Goal: Task Accomplishment & Management: Use online tool/utility

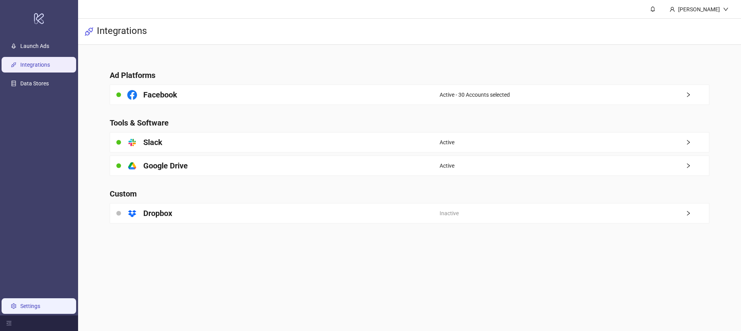
click at [20, 303] on link "Settings" at bounding box center [30, 306] width 20 height 6
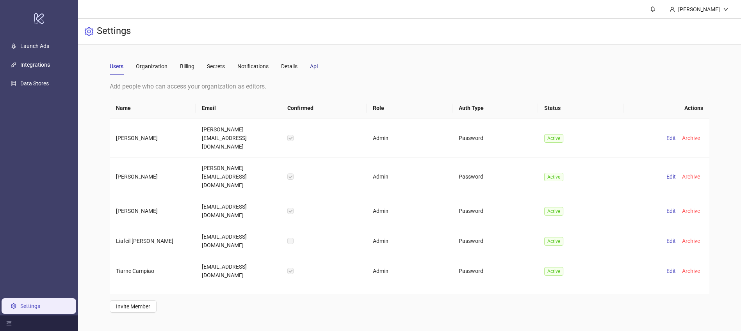
click at [315, 66] on div "Api" at bounding box center [314, 66] width 8 height 9
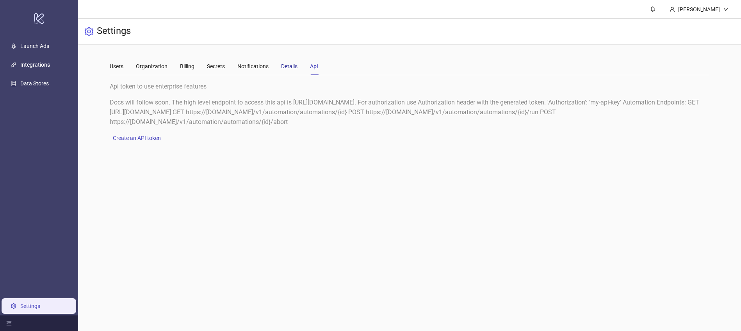
click at [287, 64] on div "Details" at bounding box center [289, 66] width 16 height 9
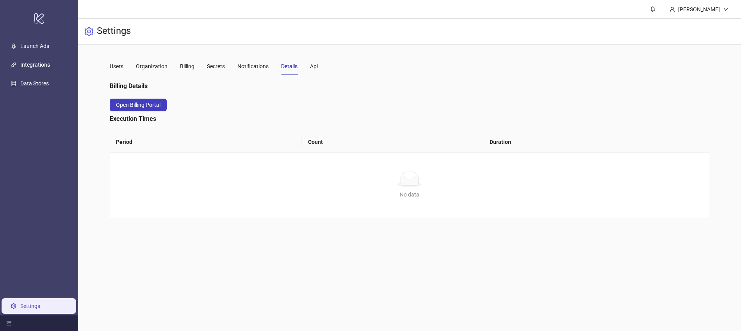
click at [206, 67] on div "Users Organization Billing Secrets Notifications Details Api" at bounding box center [214, 66] width 208 height 18
click at [213, 68] on div "Secrets" at bounding box center [216, 66] width 18 height 9
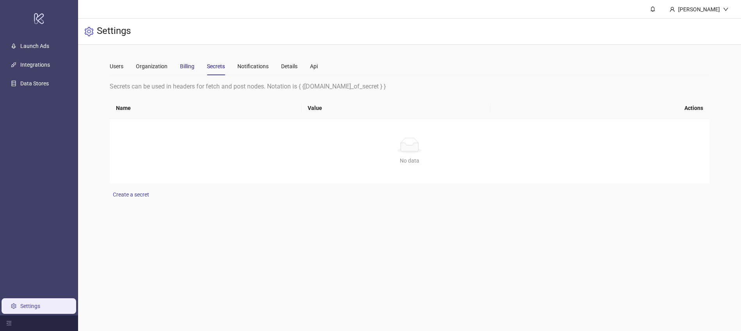
click at [190, 66] on div "Billing" at bounding box center [187, 66] width 14 height 9
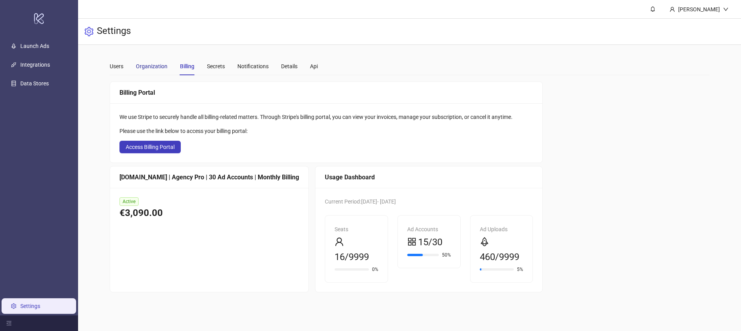
click at [150, 68] on div "Organization" at bounding box center [152, 66] width 32 height 9
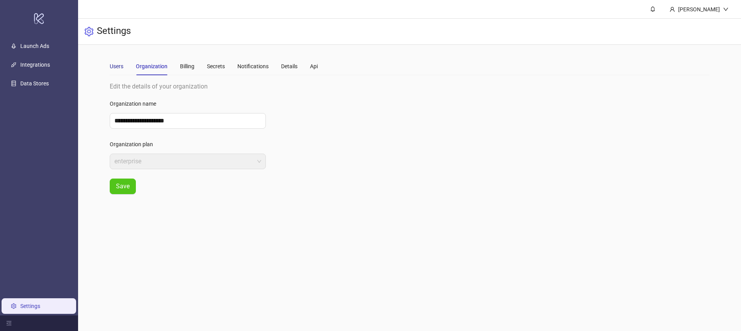
click at [123, 66] on div "Users" at bounding box center [117, 66] width 14 height 9
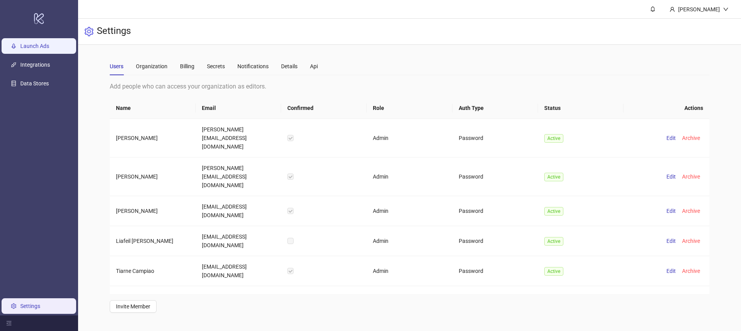
click at [35, 43] on link "Launch Ads" at bounding box center [34, 46] width 29 height 6
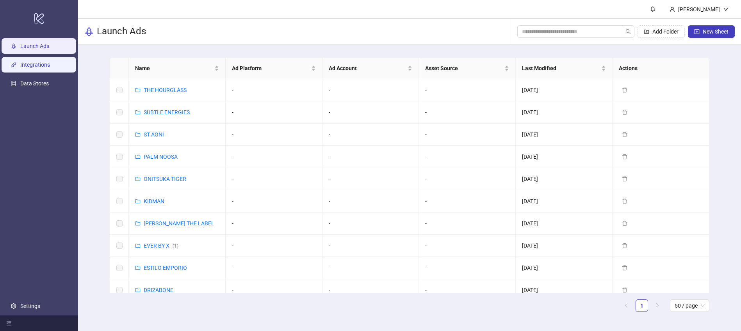
click at [50, 63] on link "Integrations" at bounding box center [35, 65] width 30 height 6
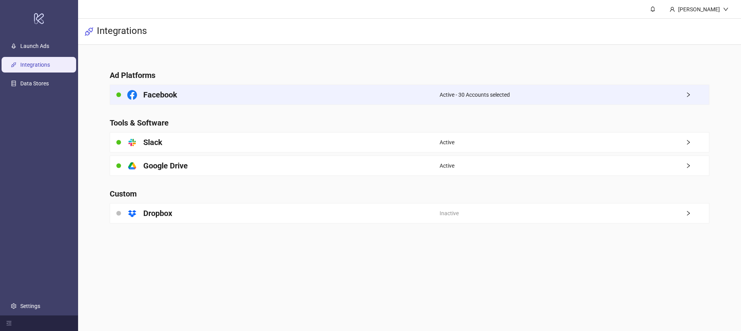
click at [605, 94] on div "Active - 30 Accounts selected" at bounding box center [574, 95] width 269 height 20
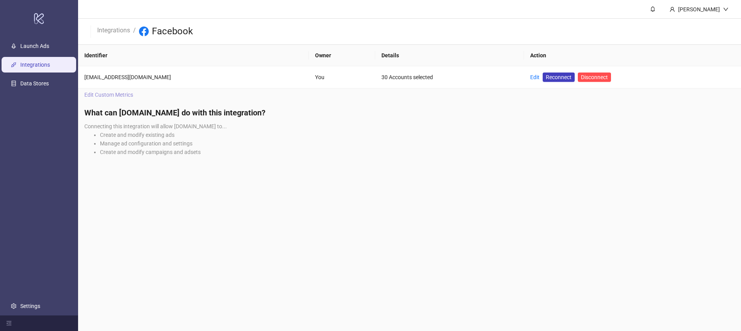
click at [105, 93] on span "Edit Custom Metrics" at bounding box center [108, 95] width 49 height 9
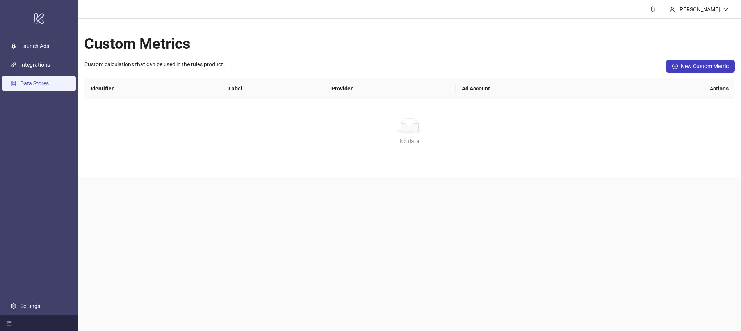
click at [45, 85] on link "Data Stores" at bounding box center [34, 83] width 29 height 6
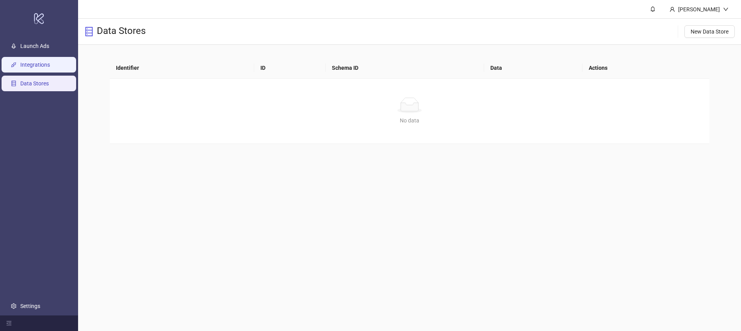
click at [41, 64] on link "Integrations" at bounding box center [35, 65] width 30 height 6
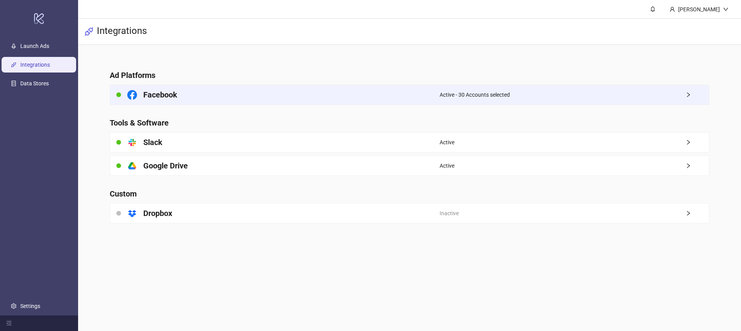
click at [376, 98] on div "Facebook" at bounding box center [274, 95] width 329 height 20
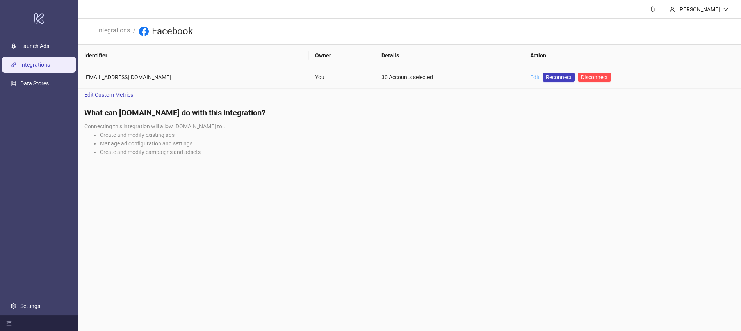
click at [533, 77] on link "Edit" at bounding box center [534, 77] width 9 height 6
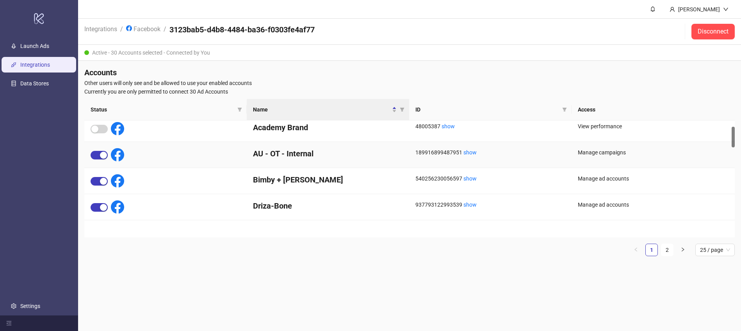
scroll to position [1, 0]
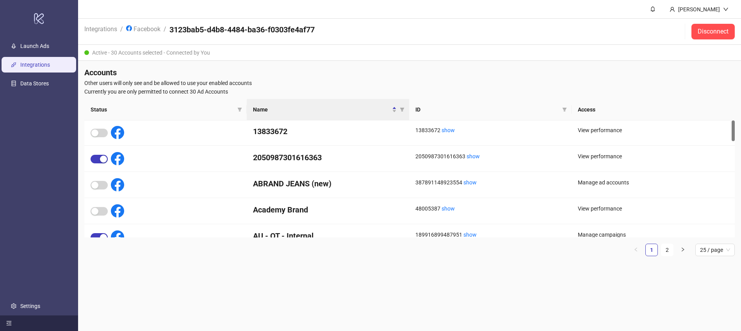
click at [11, 323] on icon "menu-fold" at bounding box center [9, 324] width 5 height 4
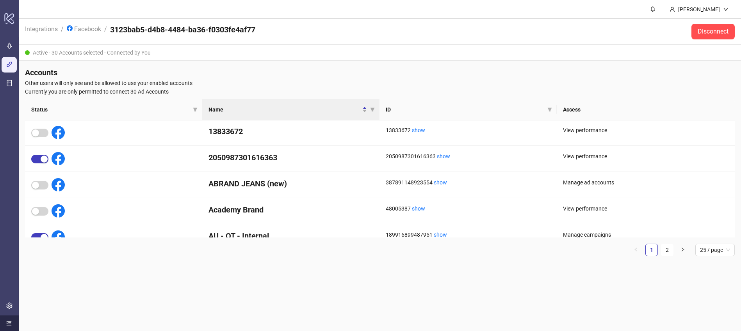
click at [11, 323] on icon "menu-unfold" at bounding box center [9, 324] width 5 height 4
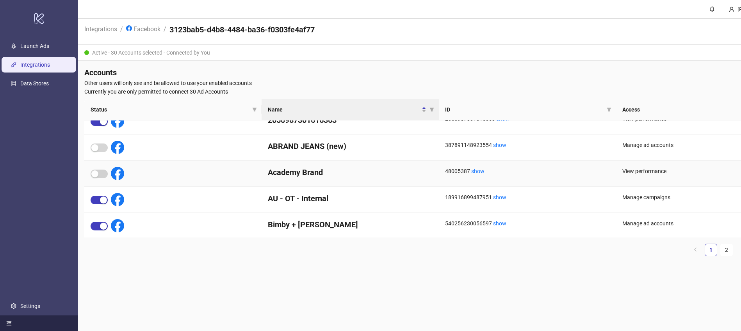
scroll to position [56, 0]
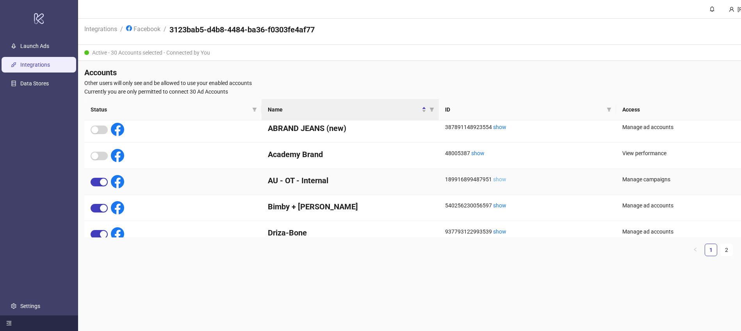
click at [501, 180] on link "show" at bounding box center [499, 179] width 13 height 6
click at [144, 32] on link "Facebook" at bounding box center [143, 28] width 37 height 9
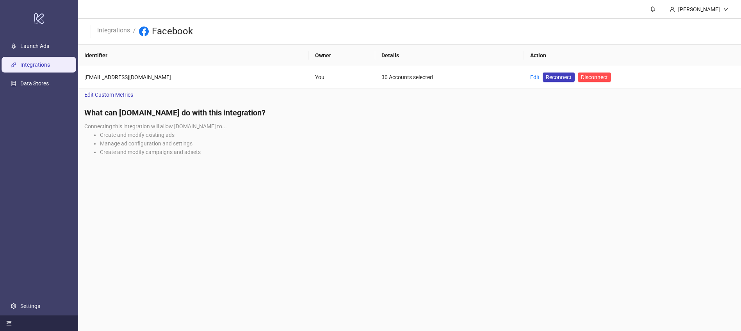
click at [353, 178] on main "Lakshmi Gopalakrishnan Integrations / Facebook Identifier Owner Details Action …" at bounding box center [409, 165] width 663 height 331
click at [576, 148] on li "Create and modify campaigns and adsets" at bounding box center [417, 152] width 635 height 9
click at [593, 78] on span "Disconnect" at bounding box center [594, 77] width 27 height 6
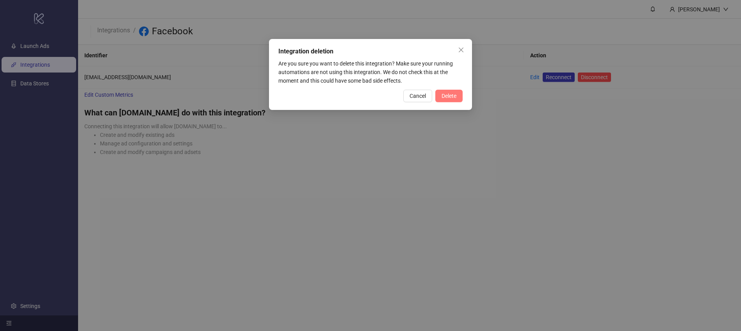
click at [455, 94] on span "Delete" at bounding box center [449, 96] width 15 height 6
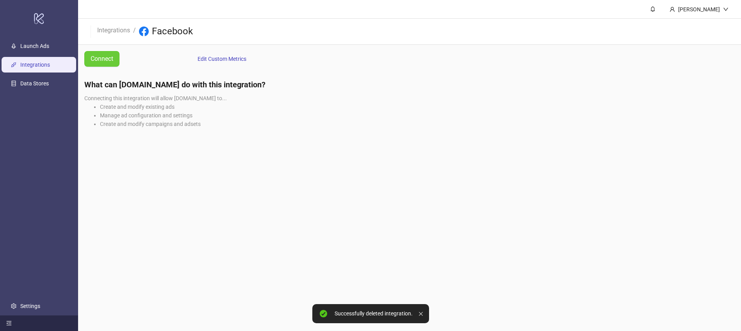
click at [107, 57] on span "Connect" at bounding box center [102, 59] width 23 height 10
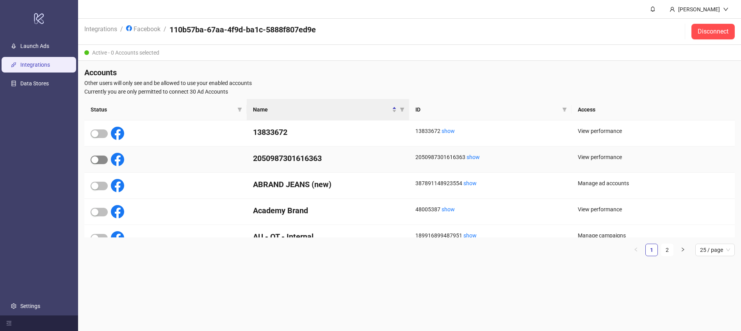
click at [101, 160] on span "button" at bounding box center [99, 160] width 17 height 9
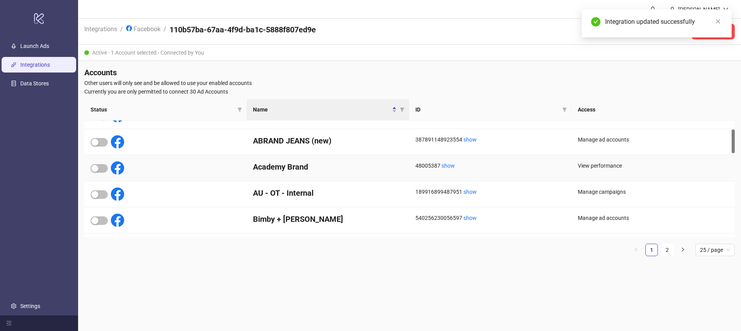
scroll to position [45, 0]
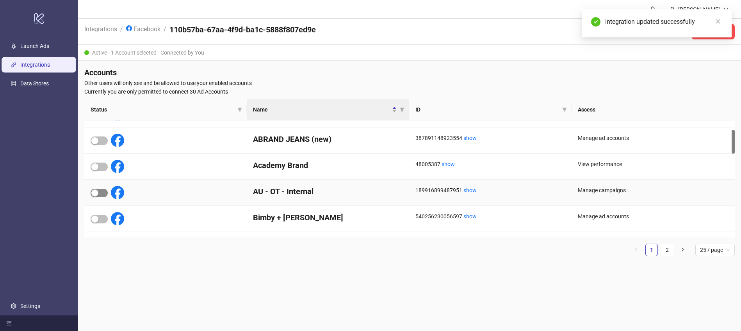
click at [101, 190] on span "button" at bounding box center [99, 193] width 17 height 9
click at [101, 219] on span "button" at bounding box center [99, 219] width 17 height 9
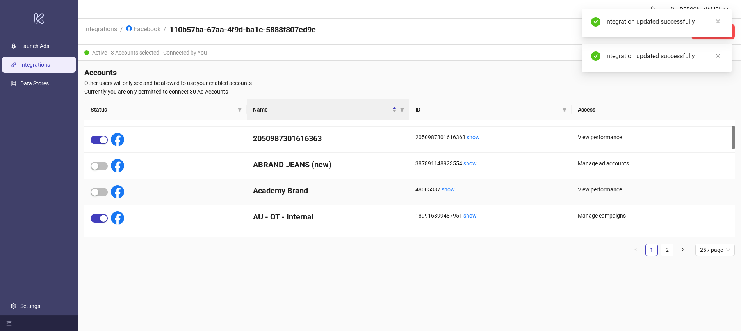
scroll to position [0, 0]
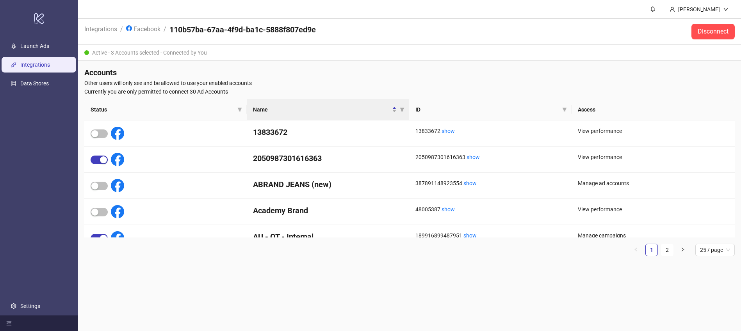
click at [41, 66] on link "Integrations" at bounding box center [35, 65] width 30 height 6
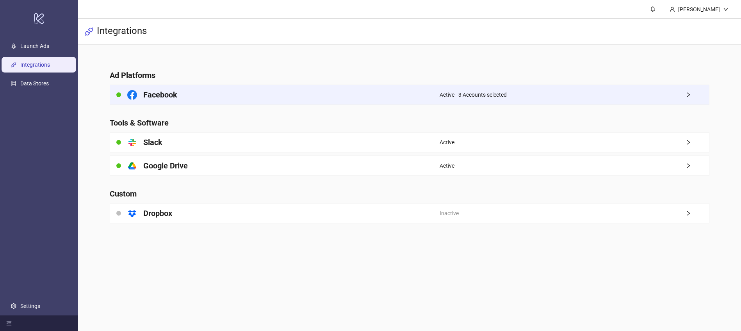
click at [408, 94] on div "Facebook" at bounding box center [274, 95] width 329 height 20
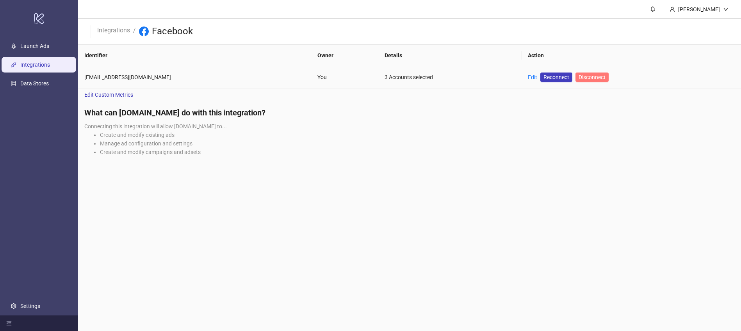
click at [586, 77] on span "Disconnect" at bounding box center [592, 77] width 27 height 6
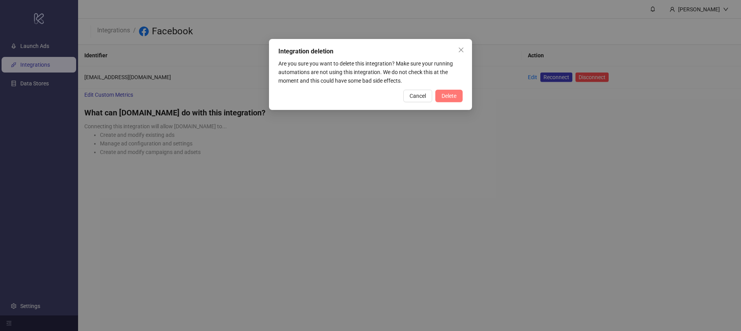
click at [453, 94] on span "Delete" at bounding box center [449, 96] width 15 height 6
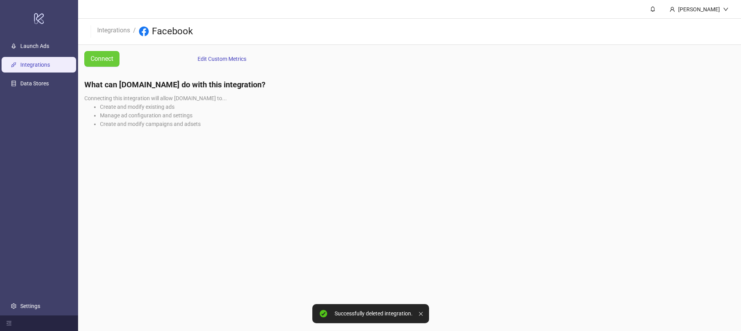
click at [110, 59] on span "Connect" at bounding box center [102, 59] width 23 height 10
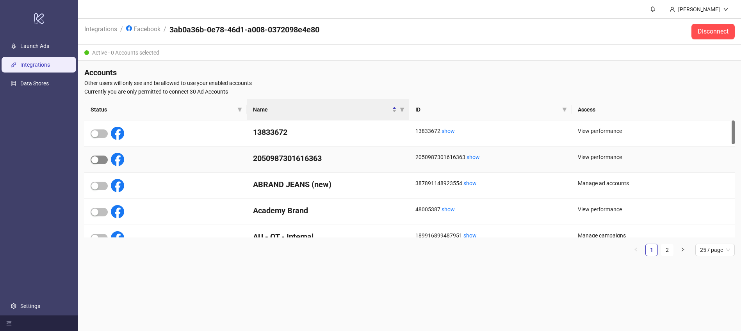
click at [96, 158] on div "button" at bounding box center [94, 160] width 7 height 7
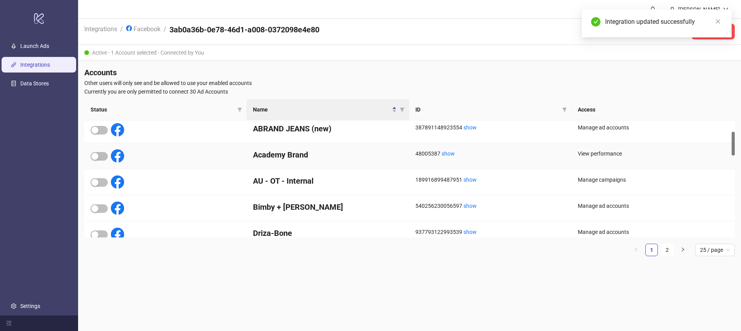
scroll to position [59, 0]
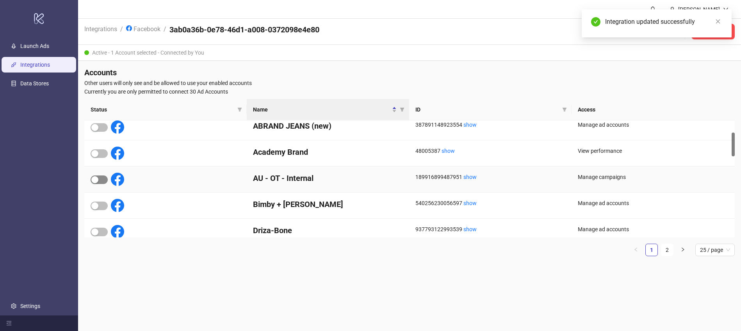
click at [98, 181] on div "button" at bounding box center [94, 179] width 7 height 7
click at [103, 210] on div at bounding box center [108, 205] width 34 height 13
click at [102, 207] on span "button" at bounding box center [99, 206] width 17 height 9
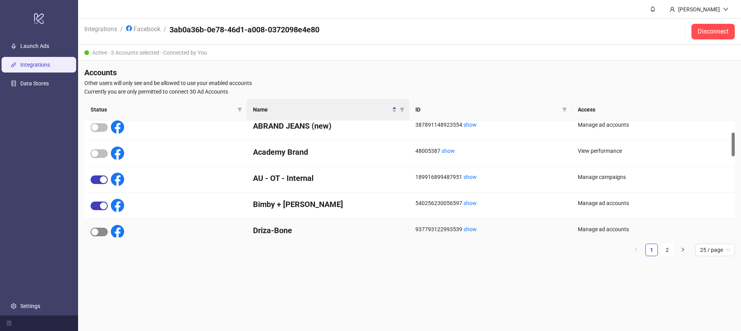
click at [101, 232] on span "button" at bounding box center [99, 232] width 17 height 9
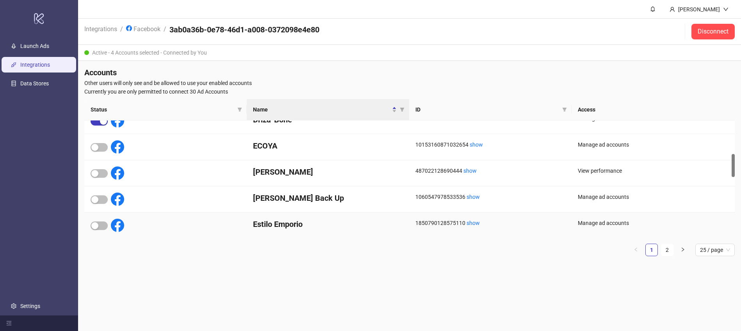
scroll to position [185, 0]
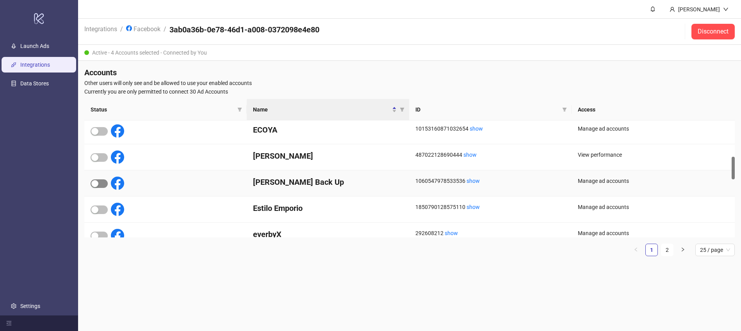
click at [101, 183] on span "button" at bounding box center [99, 184] width 17 height 9
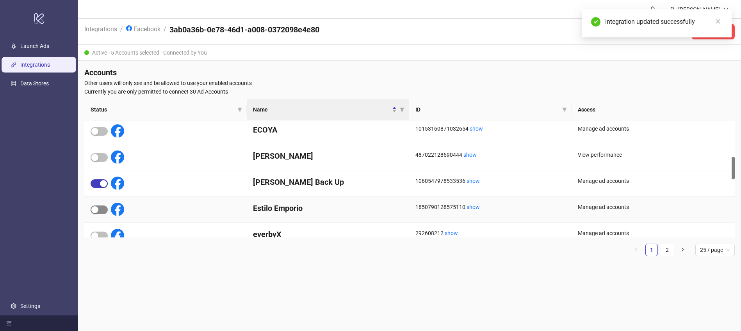
click at [102, 210] on span "button" at bounding box center [99, 210] width 17 height 9
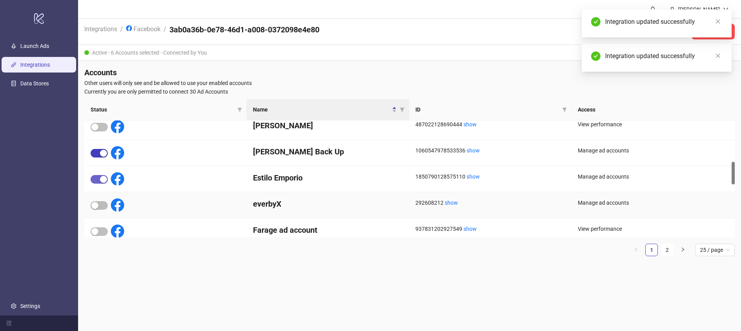
scroll to position [219, 0]
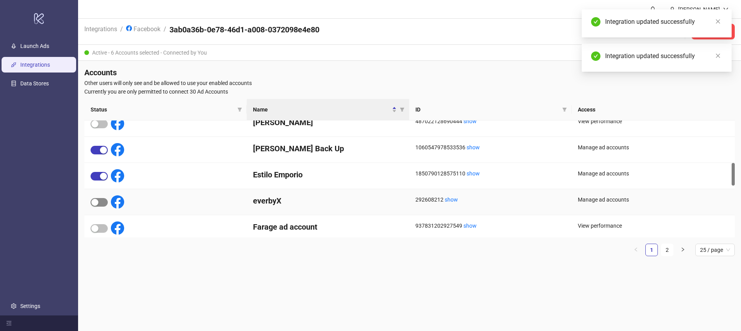
click at [102, 204] on span "button" at bounding box center [99, 202] width 17 height 9
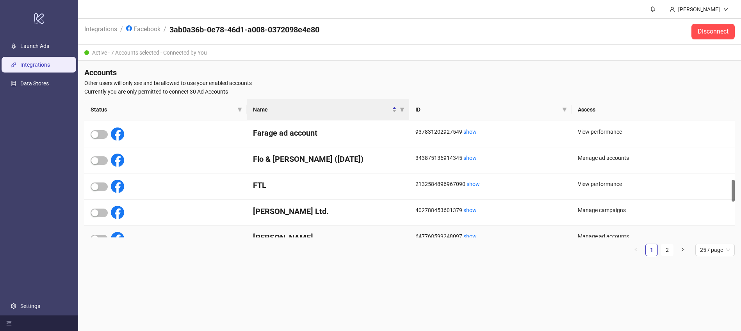
scroll to position [319, 0]
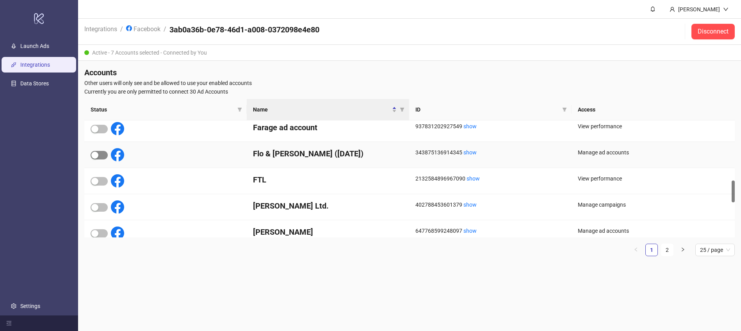
click at [101, 153] on span "button" at bounding box center [99, 155] width 17 height 9
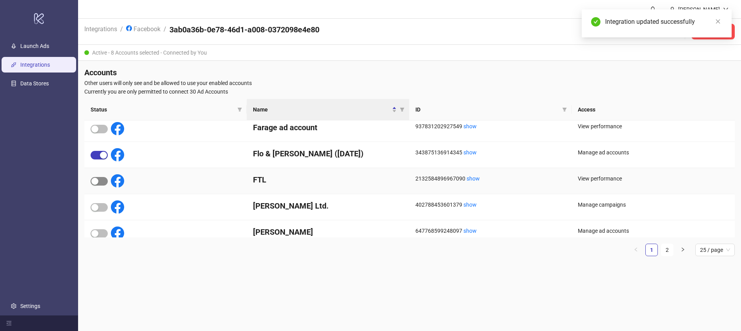
click at [100, 180] on span "button" at bounding box center [99, 181] width 17 height 9
click at [103, 208] on span "button" at bounding box center [99, 207] width 17 height 9
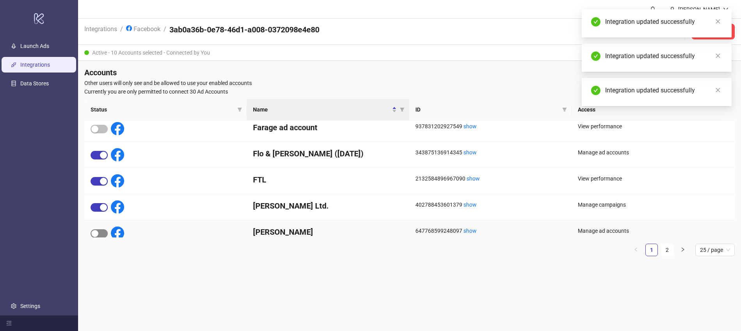
click at [103, 234] on span "button" at bounding box center [99, 234] width 17 height 9
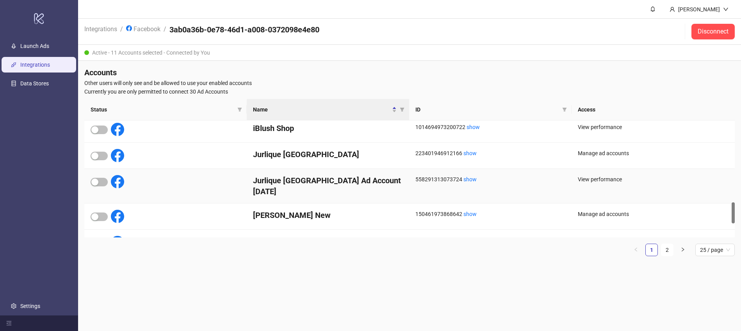
scroll to position [453, 0]
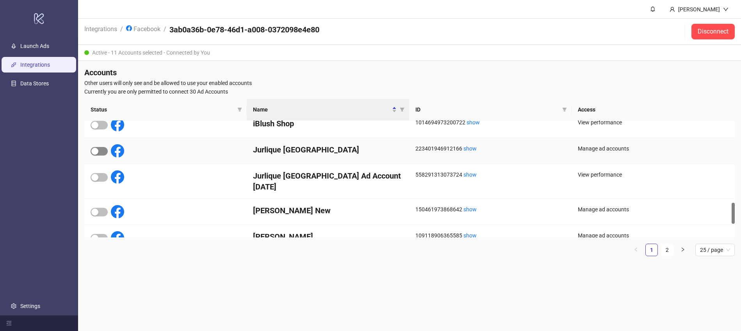
click at [102, 148] on span "button" at bounding box center [99, 151] width 17 height 9
click at [102, 208] on span "button" at bounding box center [99, 212] width 17 height 9
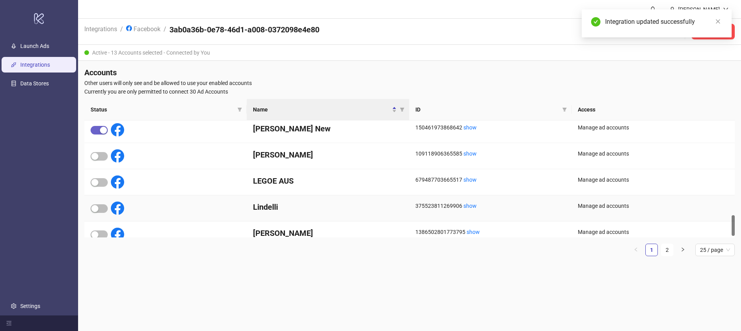
scroll to position [537, 0]
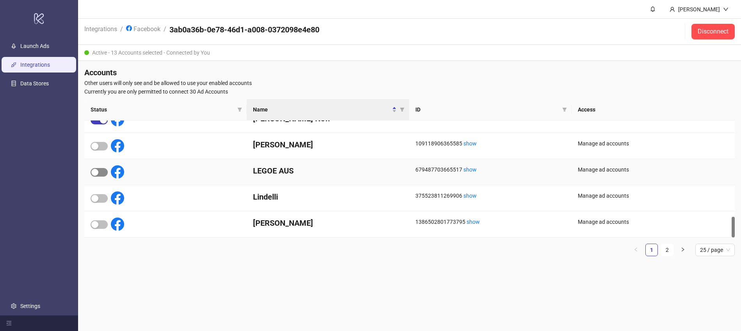
click at [104, 170] on span "button" at bounding box center [99, 172] width 17 height 9
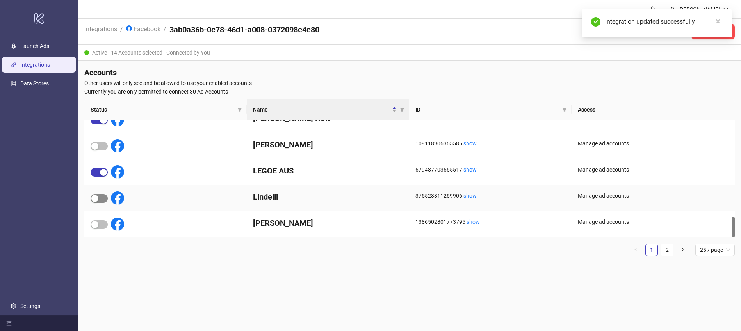
click at [103, 200] on span "button" at bounding box center [99, 198] width 17 height 9
click at [669, 251] on link "2" at bounding box center [667, 250] width 12 height 12
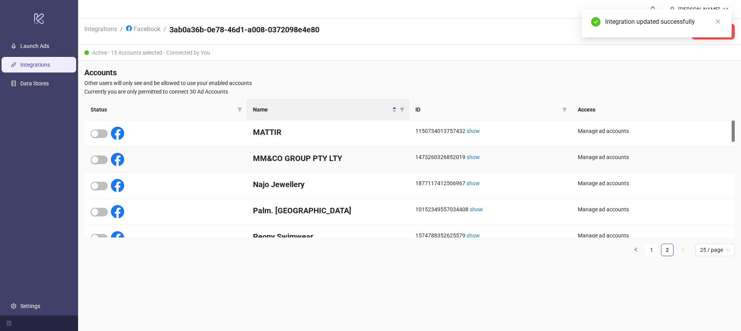
scroll to position [0, 0]
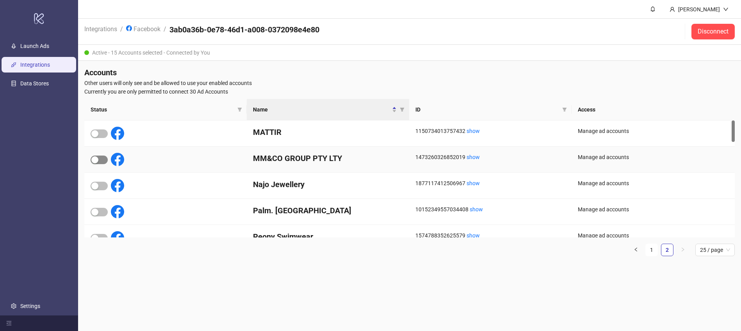
click at [102, 160] on span "button" at bounding box center [99, 160] width 17 height 9
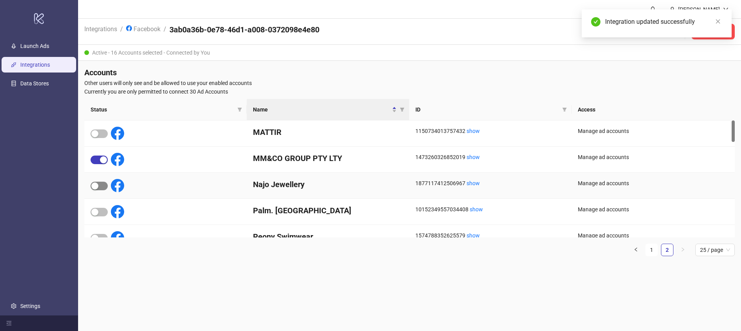
click at [102, 186] on span "button" at bounding box center [99, 186] width 17 height 9
click at [103, 212] on span "button" at bounding box center [99, 212] width 17 height 9
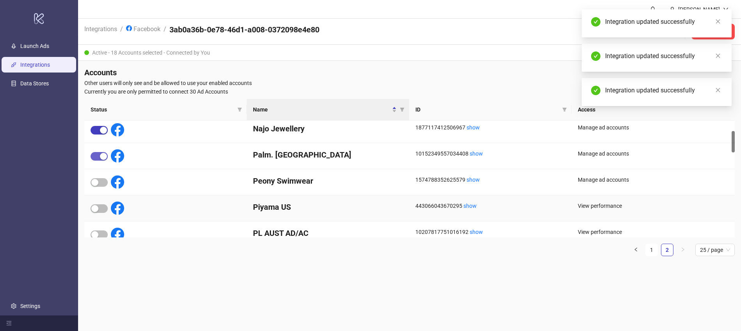
scroll to position [58, 0]
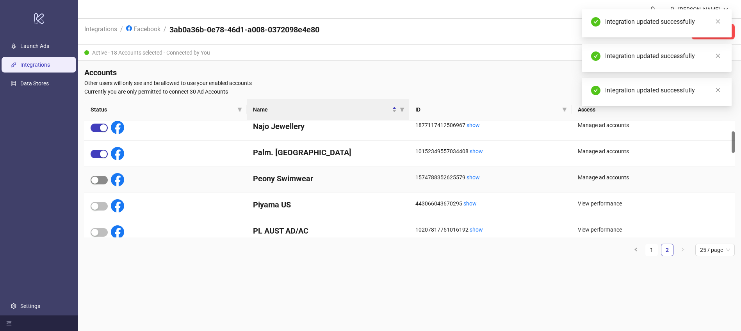
click at [103, 182] on span "button" at bounding box center [99, 180] width 17 height 9
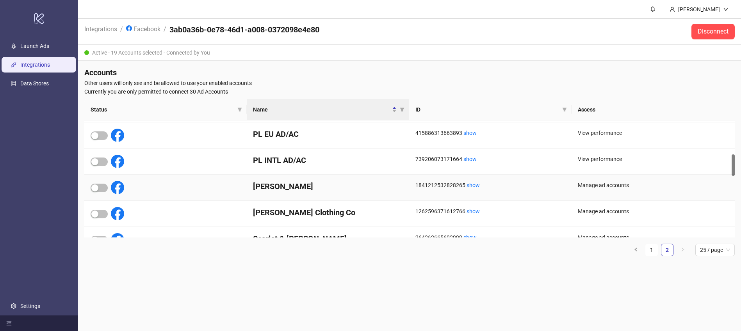
scroll to position [182, 0]
click at [104, 185] on span "button" at bounding box center [99, 187] width 17 height 9
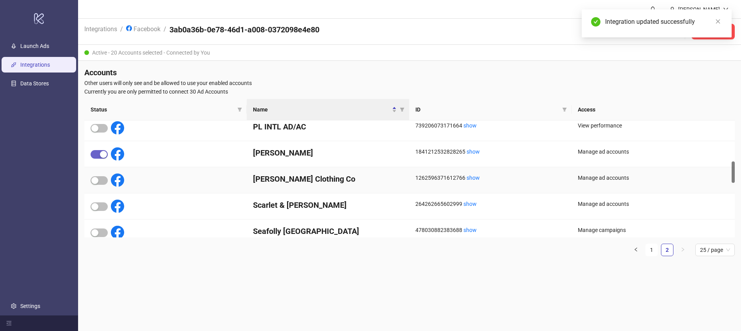
scroll to position [219, 0]
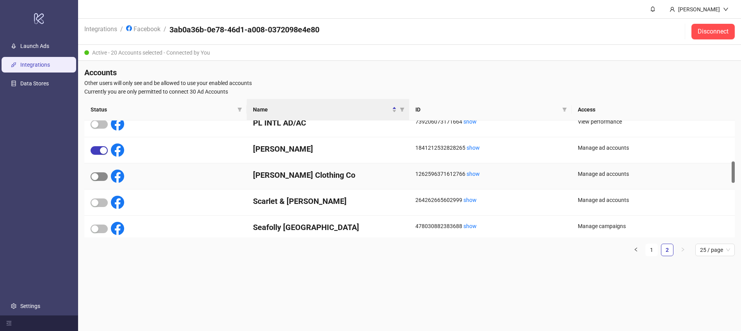
click at [100, 176] on span "button" at bounding box center [99, 177] width 17 height 9
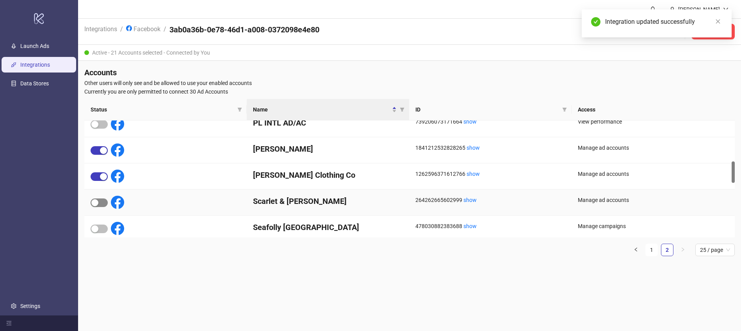
click at [102, 204] on span "button" at bounding box center [99, 203] width 17 height 9
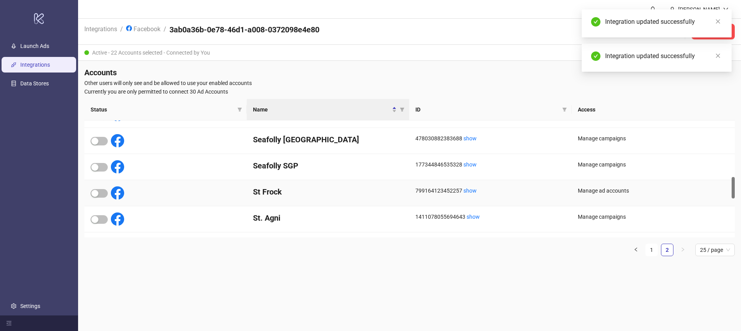
scroll to position [307, 0]
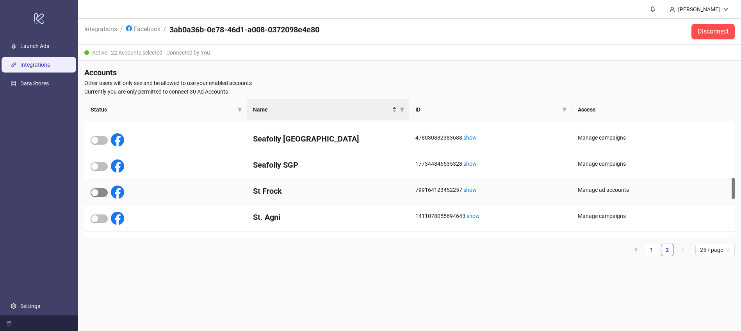
click at [102, 189] on span "button" at bounding box center [99, 193] width 17 height 9
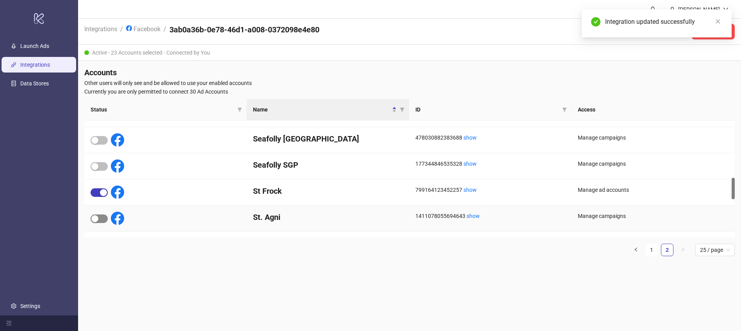
click at [102, 219] on span "button" at bounding box center [99, 219] width 17 height 9
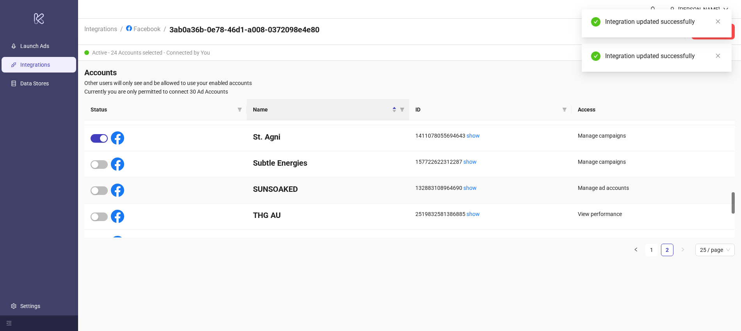
scroll to position [388, 0]
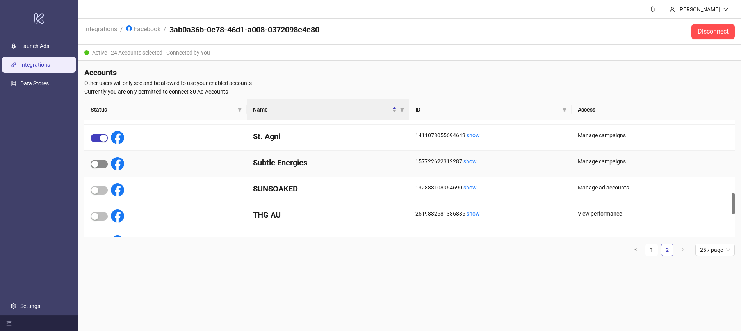
click at [103, 163] on span "button" at bounding box center [99, 164] width 17 height 9
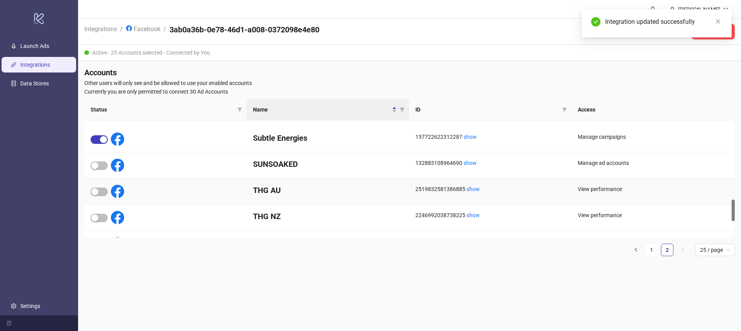
scroll to position [429, 0]
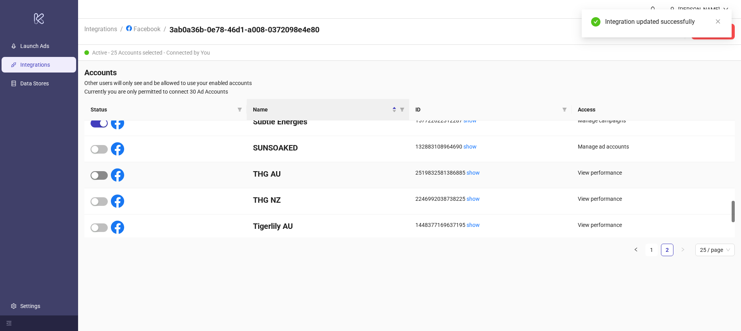
click at [103, 174] on span "button" at bounding box center [99, 175] width 17 height 9
click at [101, 201] on span "button" at bounding box center [99, 202] width 17 height 9
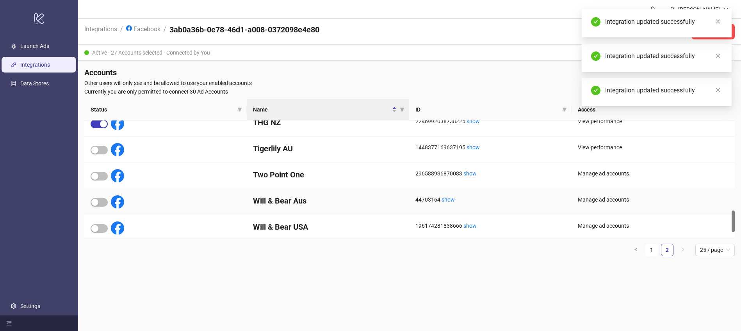
scroll to position [511, 0]
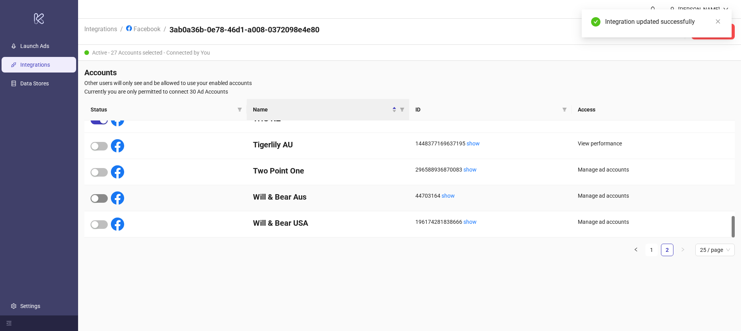
click at [103, 201] on span "button" at bounding box center [99, 198] width 17 height 9
click at [100, 224] on span "button" at bounding box center [99, 225] width 17 height 9
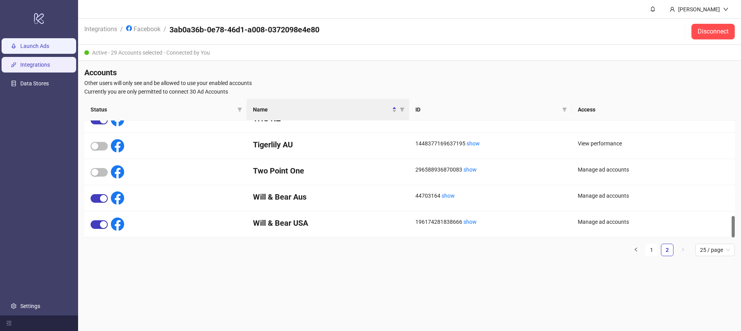
click at [45, 46] on link "Launch Ads" at bounding box center [34, 46] width 29 height 6
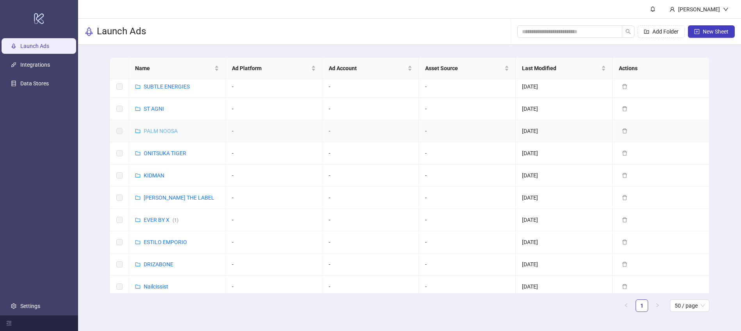
scroll to position [28, 0]
click at [155, 239] on link "ESTILO EMPORIO" at bounding box center [165, 240] width 43 height 6
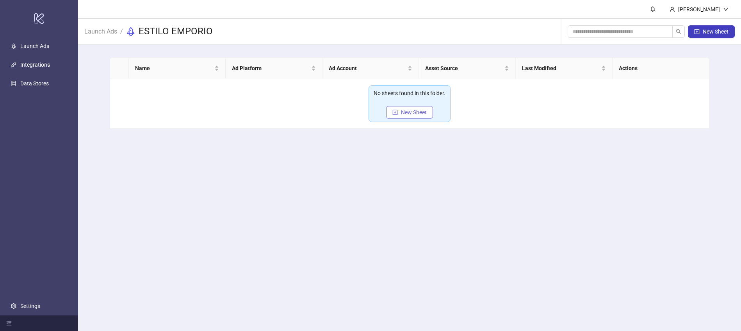
click at [415, 113] on span "New Sheet" at bounding box center [414, 112] width 26 height 6
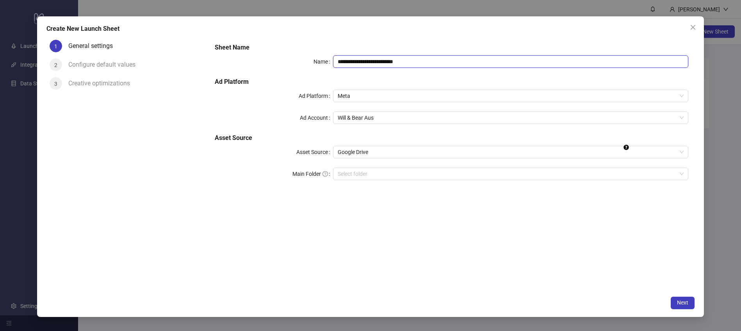
drag, startPoint x: 374, startPoint y: 63, endPoint x: 323, endPoint y: 65, distance: 51.2
click at [323, 65] on div "**********" at bounding box center [452, 61] width 474 height 12
click at [375, 118] on span "Will & Bear Aus" at bounding box center [511, 118] width 346 height 12
type input "**********"
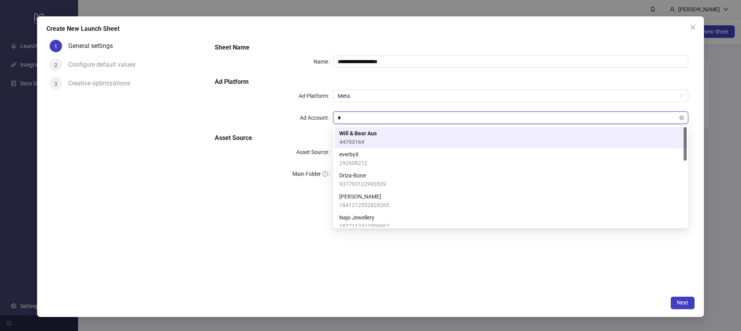
type input "**"
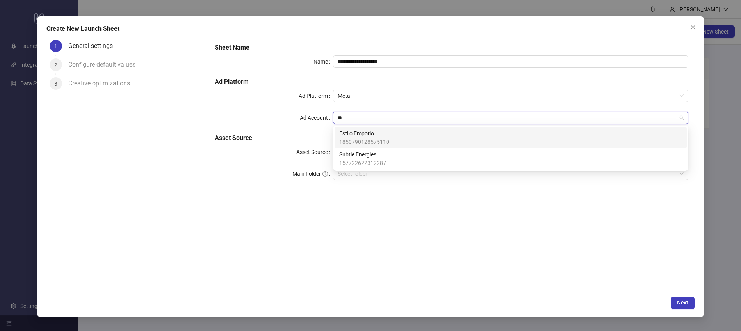
click at [380, 138] on span "1850790128575110" at bounding box center [364, 142] width 50 height 9
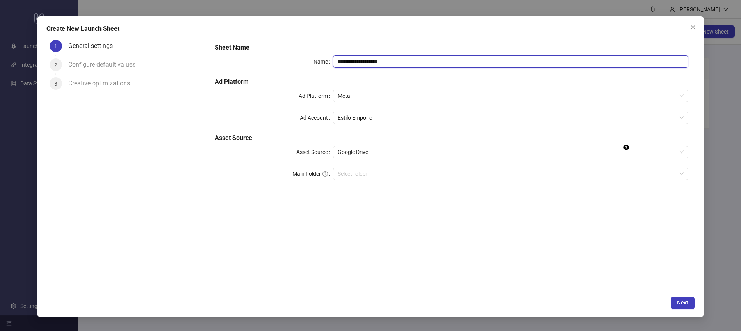
click at [350, 63] on input "**********" at bounding box center [510, 61] width 355 height 12
click at [353, 59] on input "**********" at bounding box center [510, 61] width 355 height 12
click at [437, 61] on input "**********" at bounding box center [510, 61] width 355 height 12
type input "**********"
click at [517, 198] on div "**********" at bounding box center [451, 164] width 486 height 255
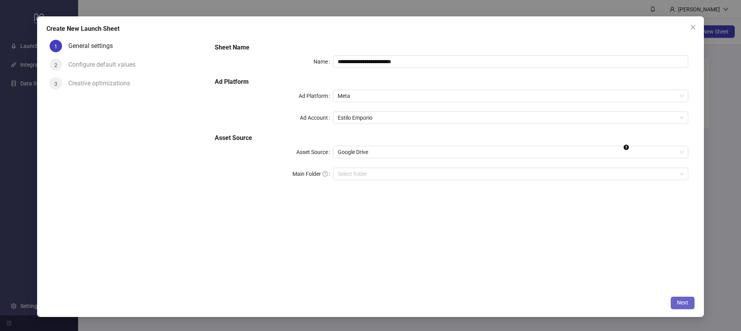
click at [679, 307] on button "Next" at bounding box center [683, 303] width 24 height 12
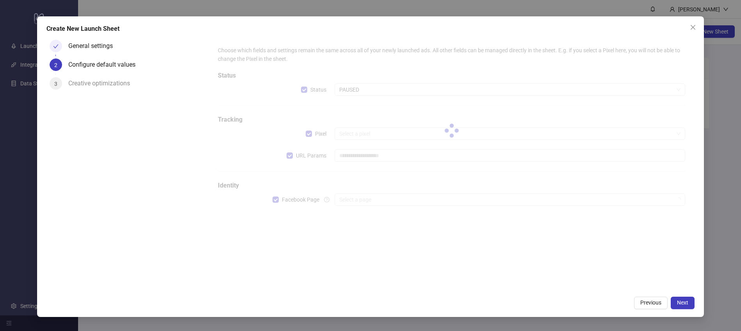
type input "**********"
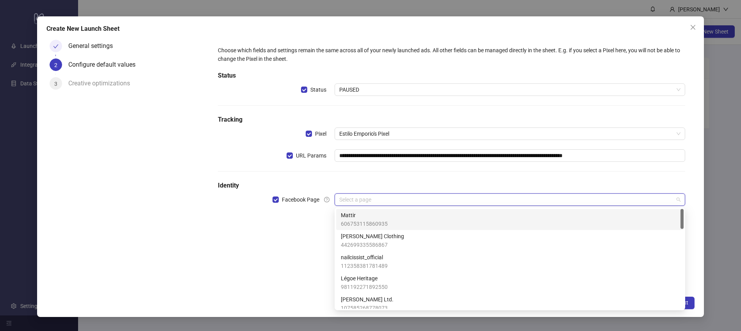
click at [374, 201] on input "search" at bounding box center [506, 200] width 334 height 12
type input "**"
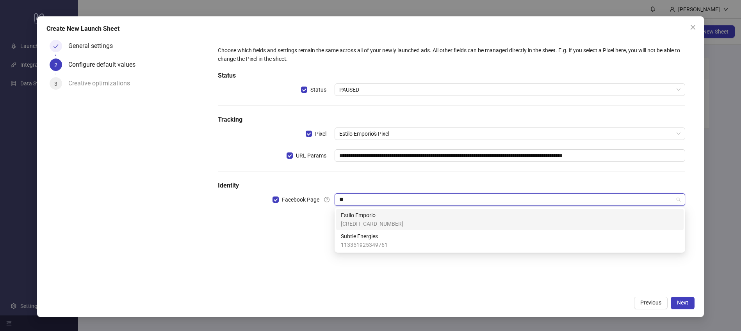
click at [376, 213] on span "Estilo Emporio" at bounding box center [372, 215] width 62 height 9
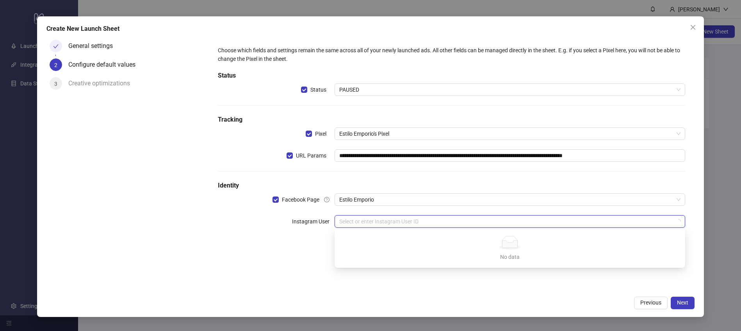
click at [420, 223] on input "search" at bounding box center [506, 222] width 334 height 12
type input "*"
click at [396, 237] on div "estiloemporio" at bounding box center [510, 237] width 338 height 9
click at [399, 270] on div "**********" at bounding box center [451, 164] width 486 height 255
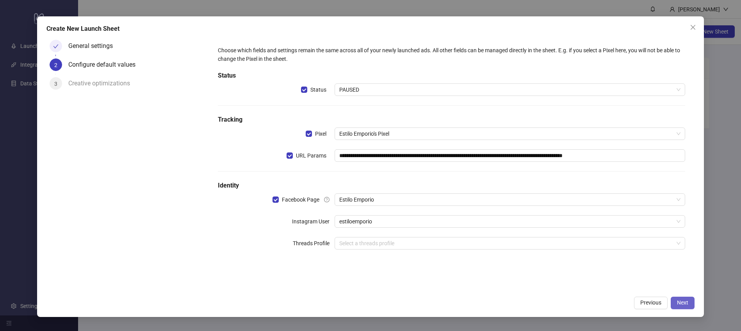
click at [678, 302] on span "Next" at bounding box center [682, 303] width 11 height 6
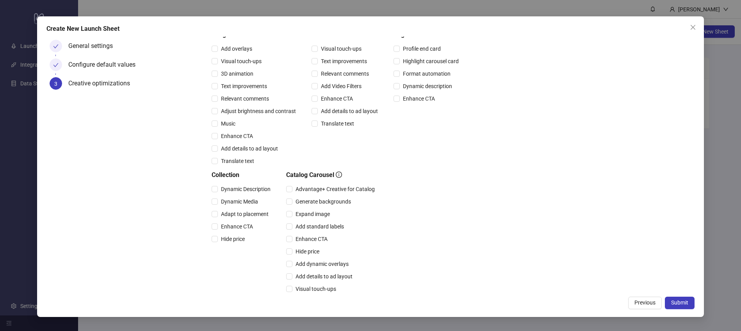
scroll to position [143, 0]
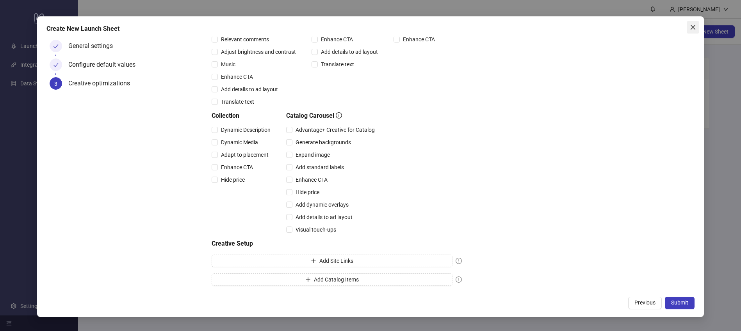
click at [693, 31] on button "Close" at bounding box center [693, 27] width 12 height 12
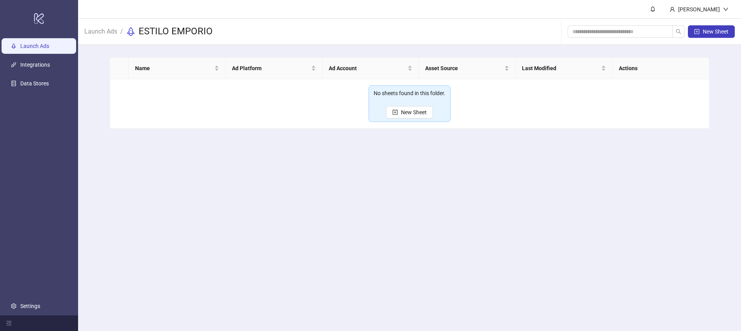
click at [49, 46] on link "Launch Ads" at bounding box center [34, 46] width 29 height 6
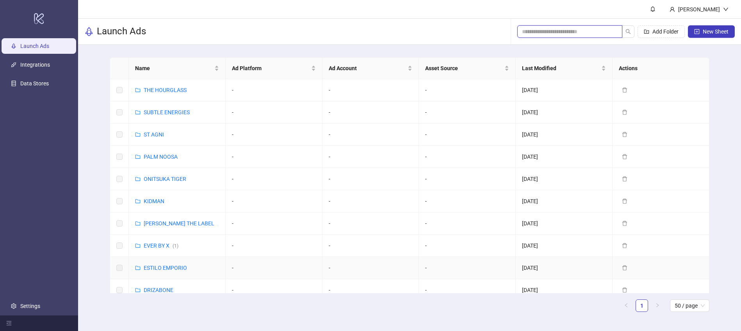
click at [537, 29] on input "search" at bounding box center [566, 31] width 89 height 9
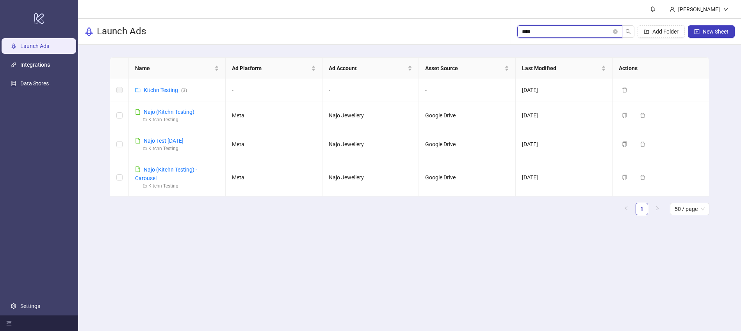
type input "****"
click at [159, 91] on link "Kitchn Testing ( 3 )" at bounding box center [165, 90] width 43 height 6
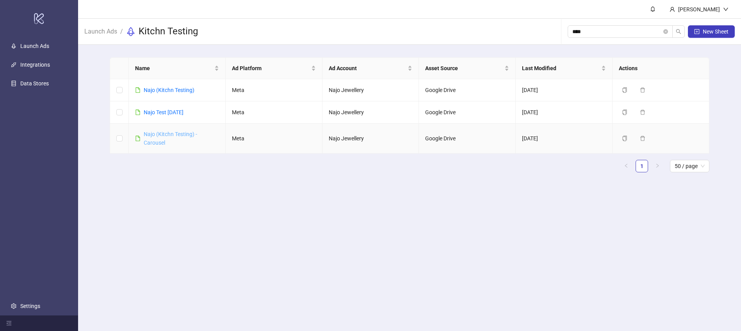
click at [165, 137] on link "Najo (Kitchn Testing) - Carousel" at bounding box center [170, 138] width 53 height 15
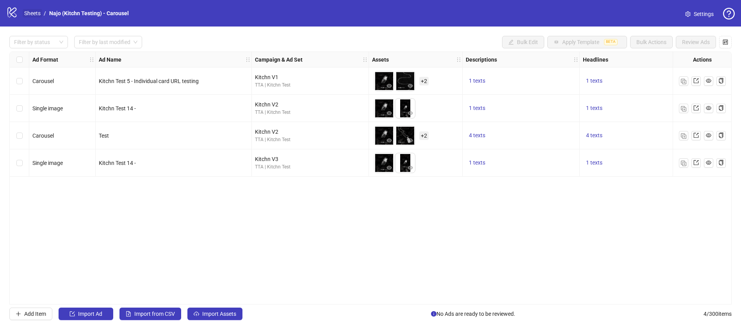
click at [29, 14] on link "Sheets" at bounding box center [33, 13] width 20 height 9
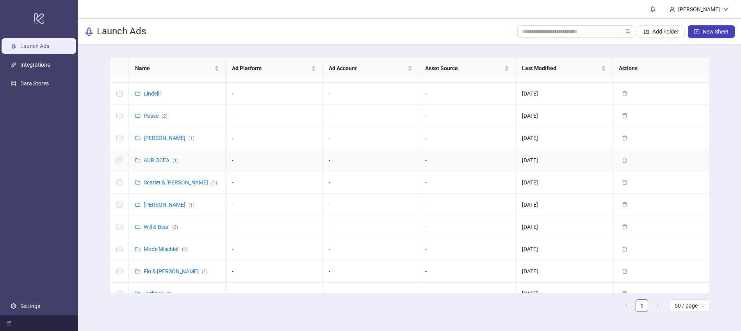
scroll to position [255, 0]
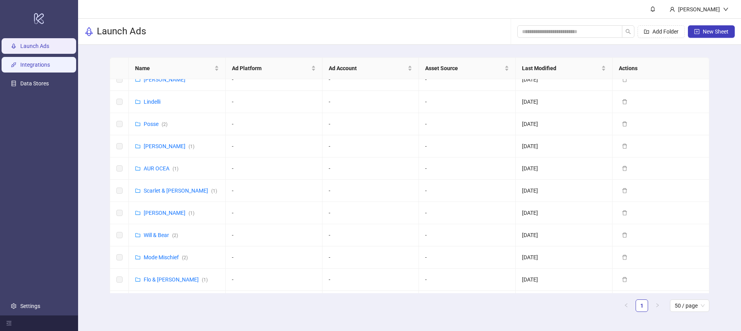
click at [37, 68] on link "Integrations" at bounding box center [35, 65] width 30 height 6
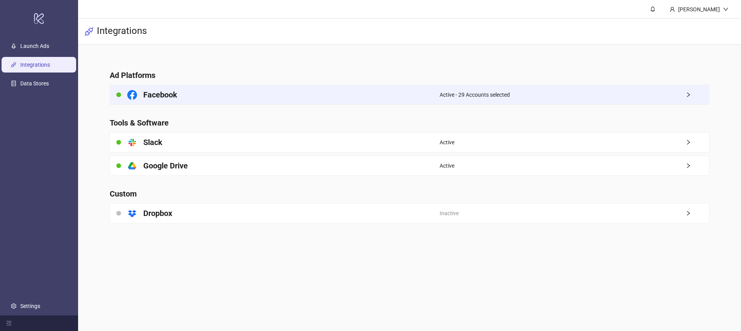
click at [510, 93] on span "Active - 29 Accounts selected" at bounding box center [475, 95] width 70 height 9
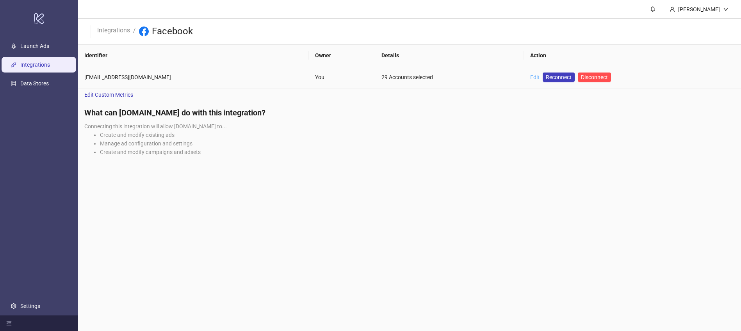
click at [533, 78] on link "Edit" at bounding box center [534, 77] width 9 height 6
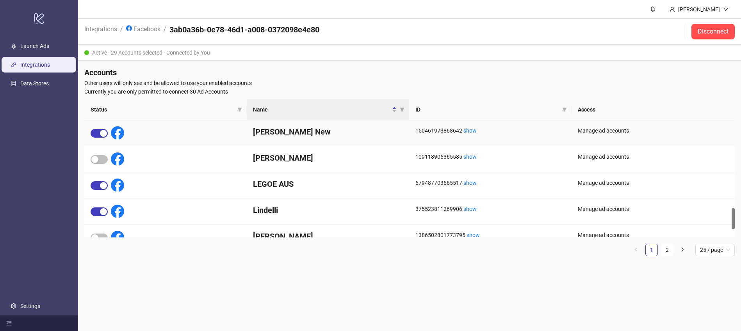
scroll to position [537, 0]
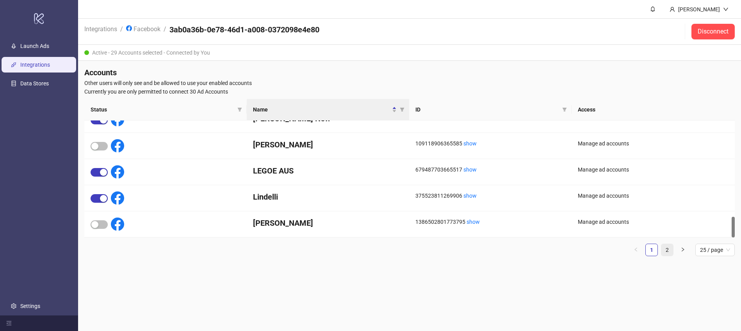
click at [666, 253] on link "2" at bounding box center [667, 250] width 12 height 12
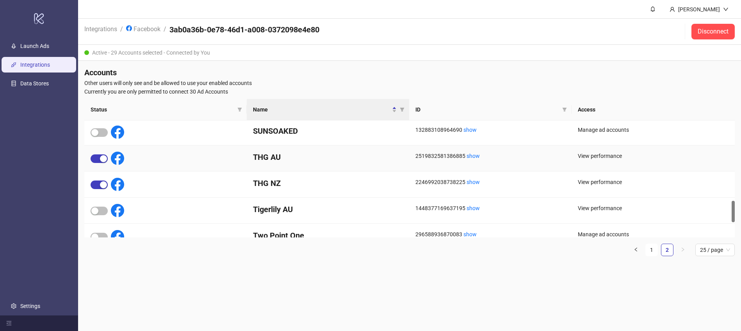
scroll to position [511, 0]
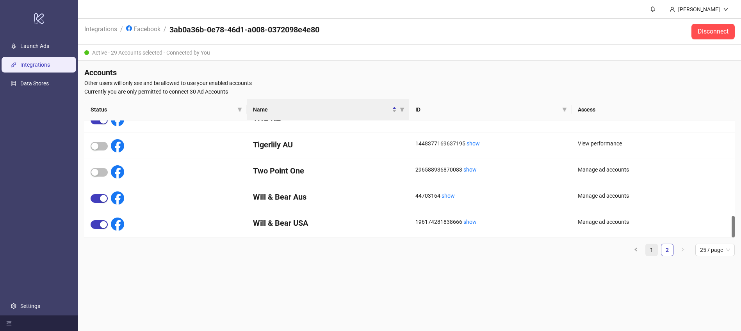
click at [653, 251] on link "1" at bounding box center [652, 250] width 12 height 12
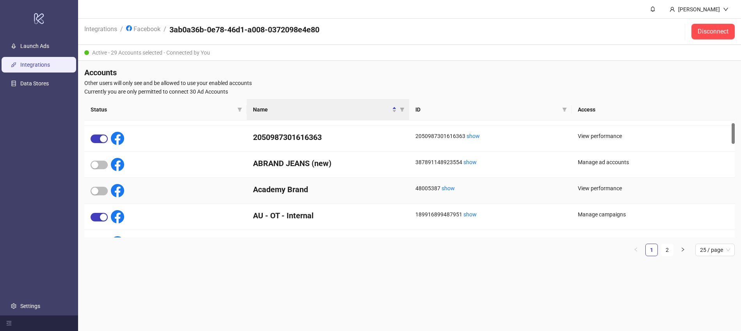
scroll to position [0, 0]
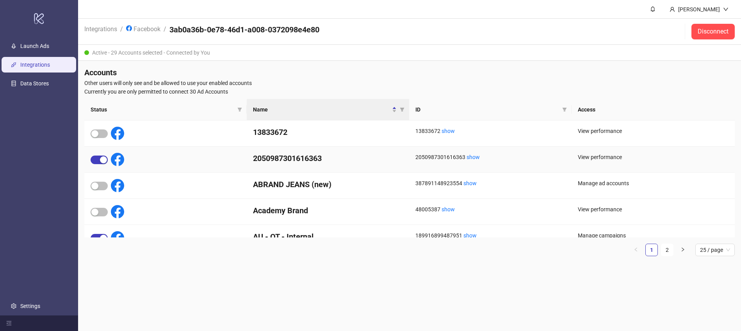
click at [286, 156] on h4 "2050987301616363" at bounding box center [328, 158] width 150 height 11
copy h4 "2050987301616363"
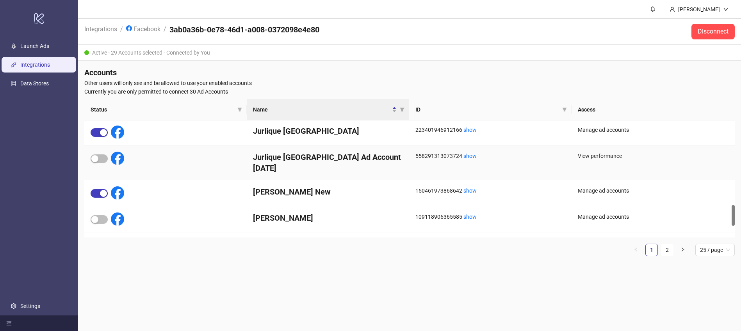
scroll to position [537, 0]
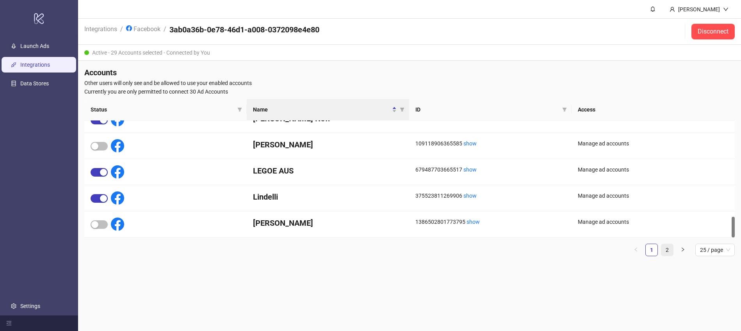
click at [667, 246] on link "2" at bounding box center [667, 250] width 12 height 12
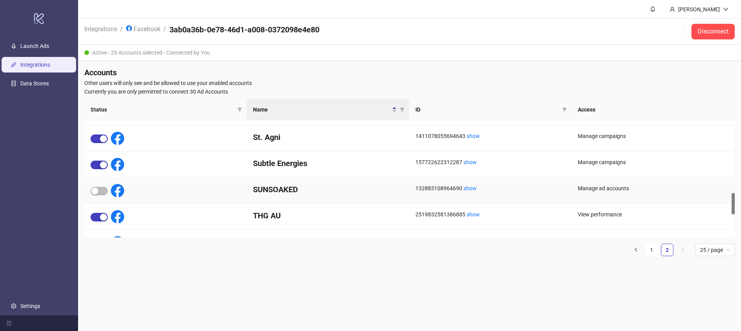
scroll to position [388, 0]
click at [105, 189] on span "button" at bounding box center [99, 190] width 17 height 9
click at [107, 29] on link "Integrations" at bounding box center [101, 28] width 36 height 9
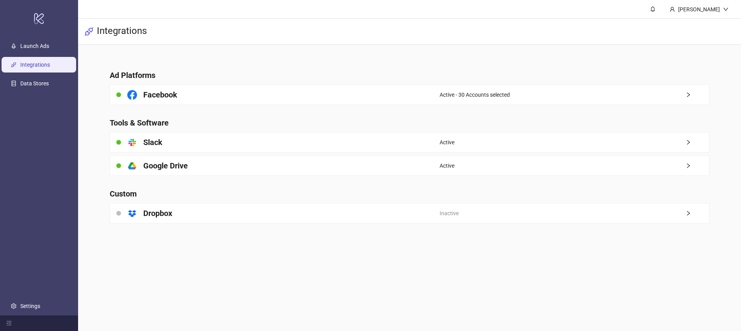
click at [349, 60] on main "Ad Platforms Facebook Active - 30 Accounts selected Tools & Software platform/s…" at bounding box center [409, 142] width 612 height 194
click at [44, 46] on link "Launch Ads" at bounding box center [34, 46] width 29 height 6
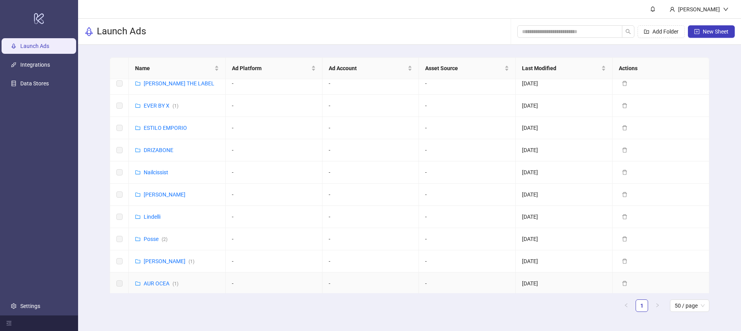
scroll to position [198, 0]
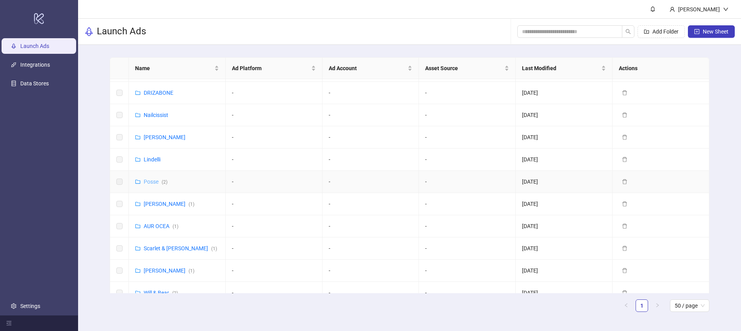
click at [150, 182] on link "Posse ( 2 )" at bounding box center [156, 182] width 24 height 6
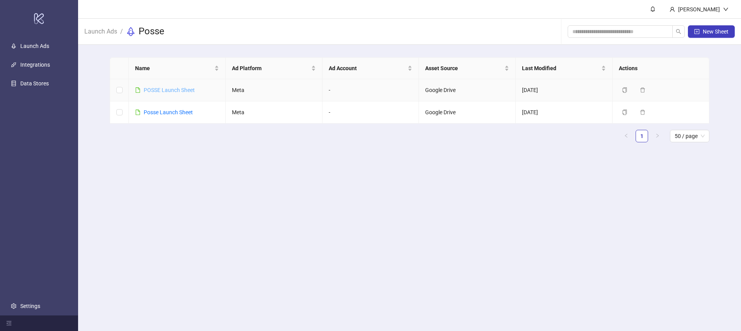
click at [163, 89] on link "POSSE Launch Sheet" at bounding box center [169, 90] width 51 height 6
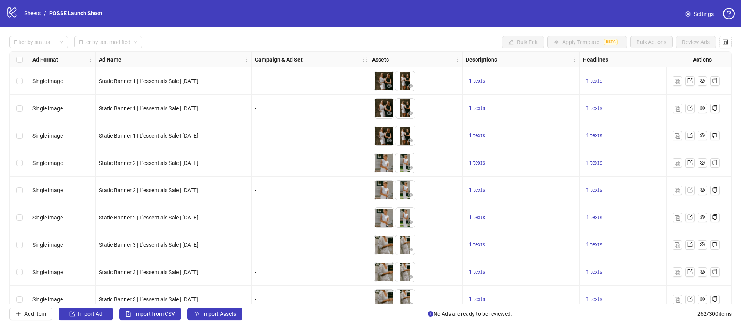
click at [702, 14] on span "Settings" at bounding box center [704, 14] width 20 height 9
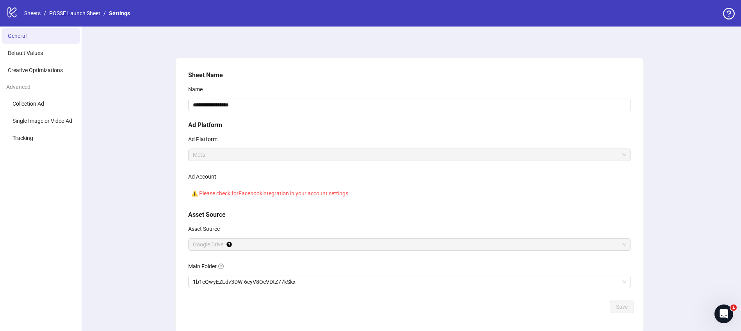
click at [290, 196] on div "⚠️ Please check for Facebook integration in your account settings" at bounding box center [409, 193] width 443 height 15
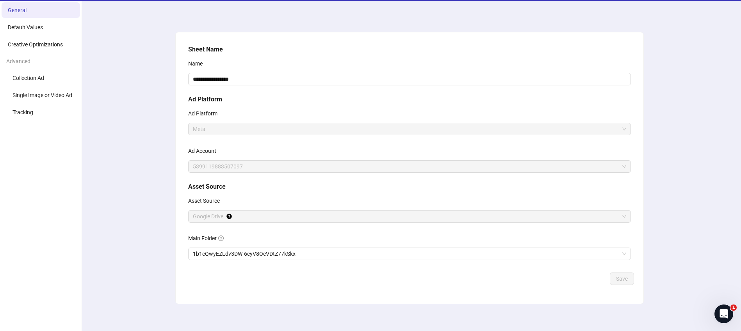
scroll to position [30, 0]
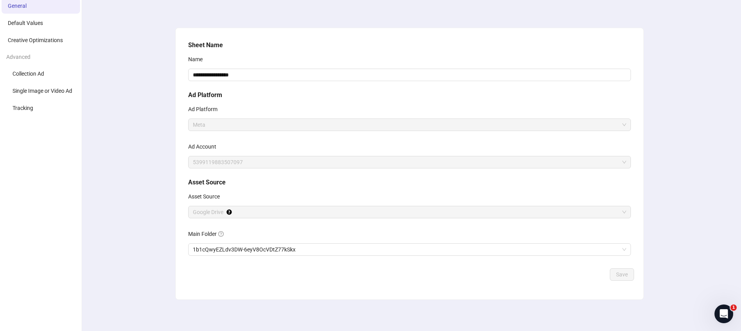
drag, startPoint x: 242, startPoint y: 164, endPoint x: 191, endPoint y: 164, distance: 51.5
click at [191, 164] on div "5399119883507097" at bounding box center [409, 162] width 443 height 12
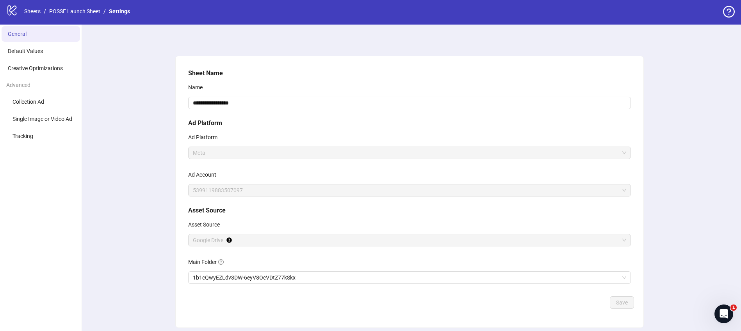
scroll to position [4, 0]
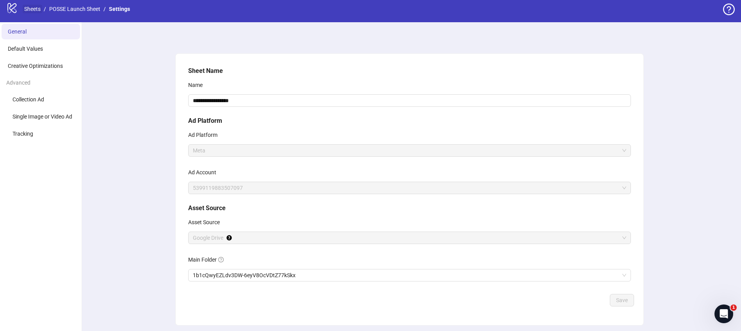
click at [34, 11] on link "Sheets" at bounding box center [33, 9] width 20 height 9
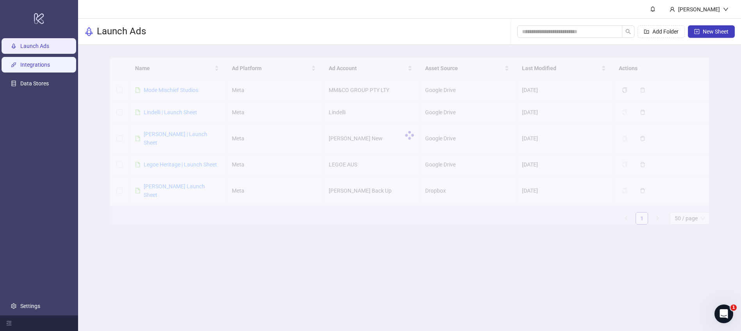
click at [47, 63] on link "Integrations" at bounding box center [35, 65] width 30 height 6
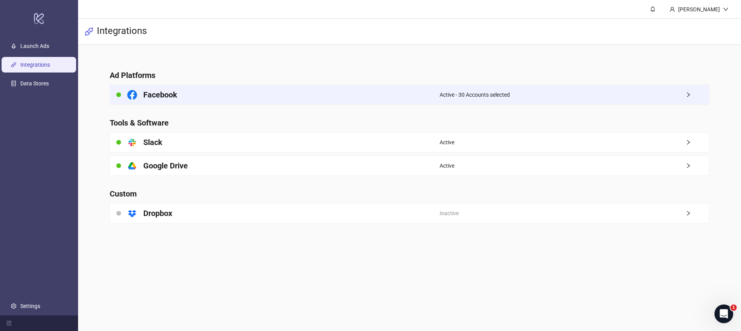
click at [499, 90] on div "Active - 30 Accounts selected" at bounding box center [574, 95] width 269 height 20
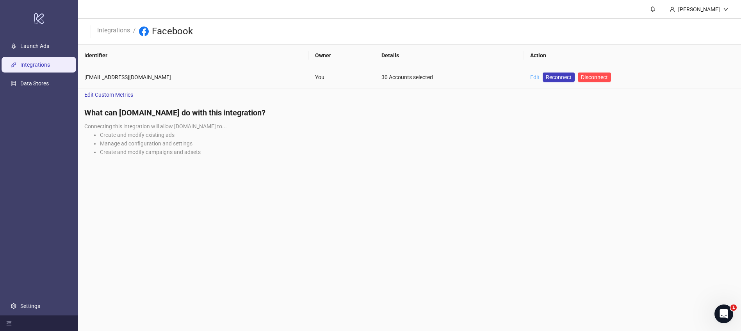
click at [535, 77] on link "Edit" at bounding box center [534, 77] width 9 height 6
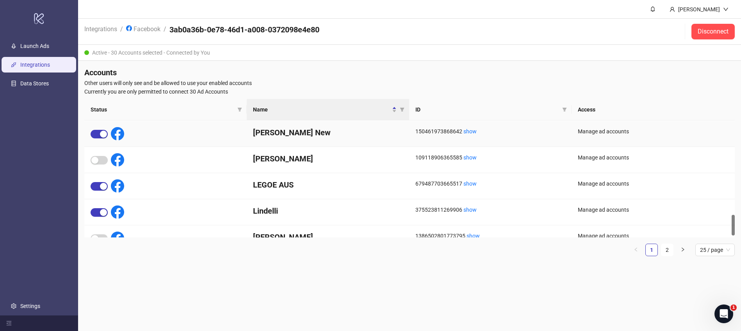
scroll to position [537, 0]
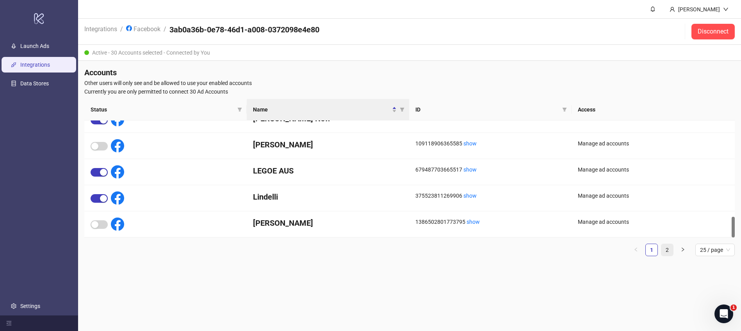
click at [669, 249] on link "2" at bounding box center [667, 250] width 12 height 12
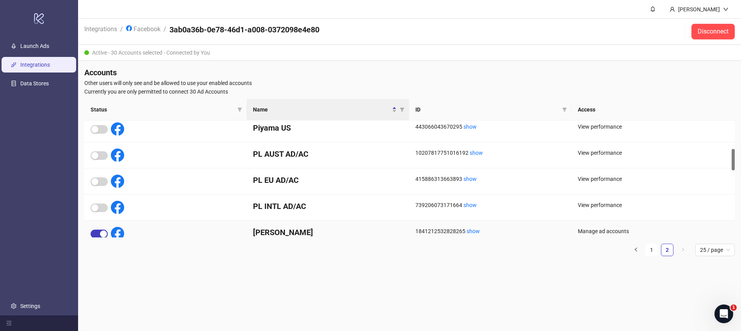
scroll to position [0, 0]
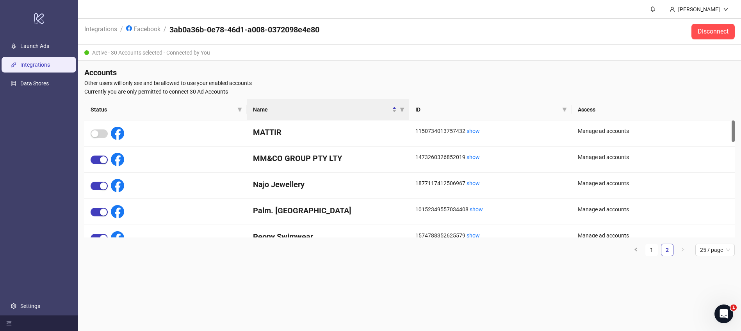
click at [396, 27] on header "Integrations / Facebook / 3ab0a36b-0e78-46d1-a008-0372098e4e80 Disconnect" at bounding box center [409, 32] width 663 height 26
click at [652, 245] on link "1" at bounding box center [652, 250] width 12 height 12
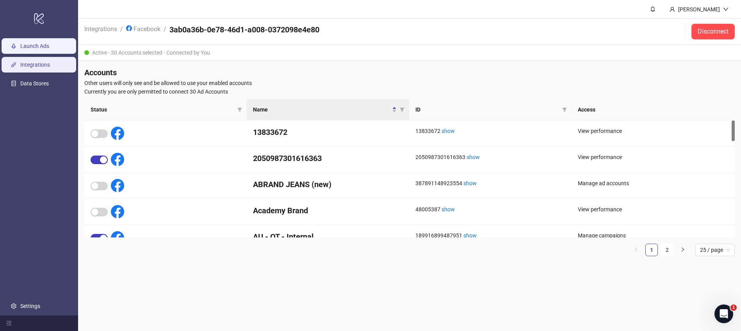
click at [39, 44] on link "Launch Ads" at bounding box center [34, 46] width 29 height 6
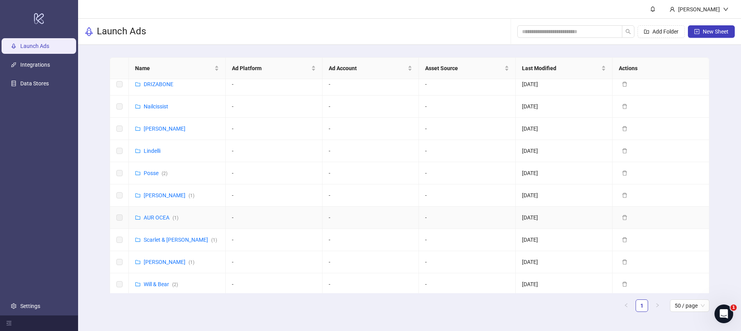
scroll to position [198, 0]
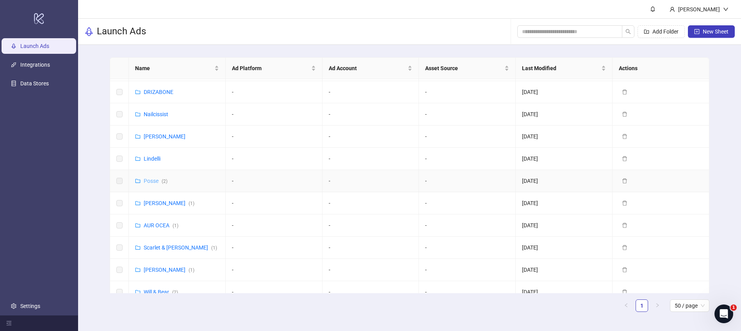
click at [150, 179] on link "Posse ( 2 )" at bounding box center [156, 181] width 24 height 6
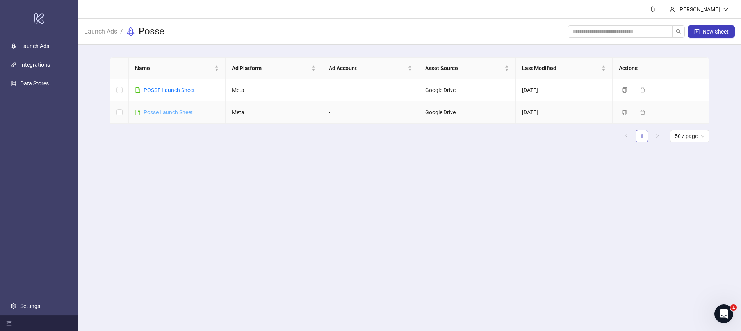
click at [169, 112] on link "Posse Launch Sheet" at bounding box center [168, 112] width 49 height 6
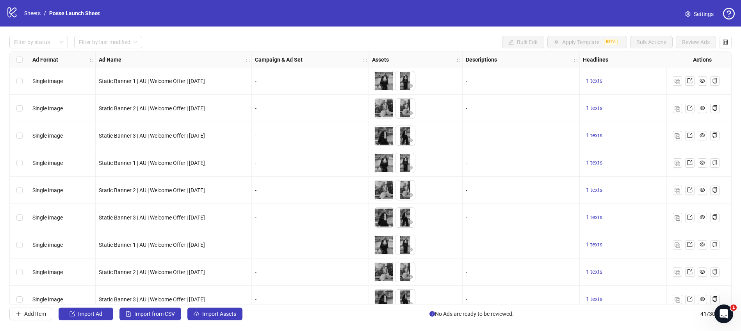
click at [699, 15] on span "Settings" at bounding box center [704, 14] width 20 height 9
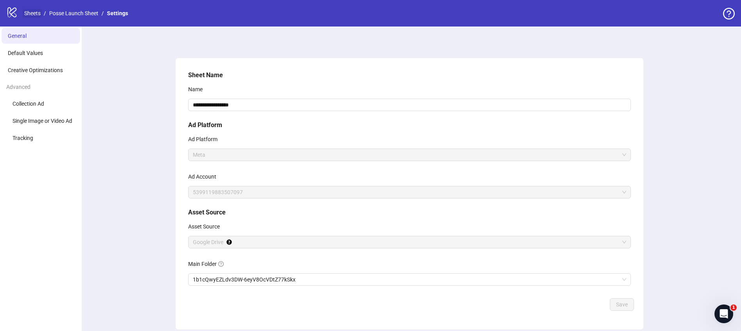
click at [34, 12] on link "Sheets" at bounding box center [33, 13] width 20 height 9
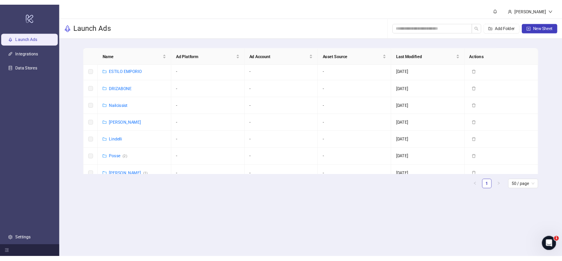
scroll to position [180, 0]
